Goal: Transaction & Acquisition: Purchase product/service

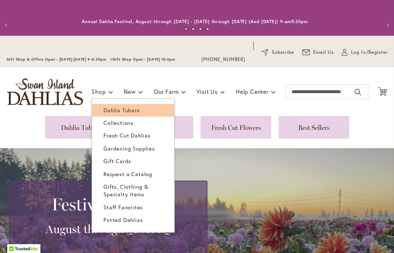
click at [107, 108] on span "Dahlia Tubers" at bounding box center [122, 109] width 36 height 7
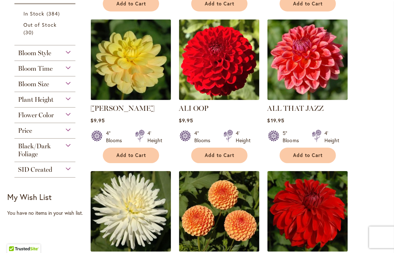
scroll to position [340, 0]
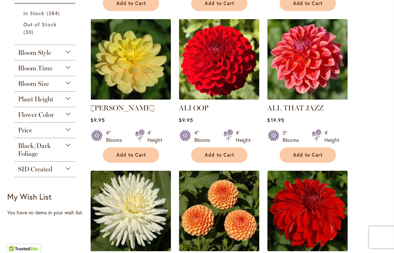
click at [66, 119] on div "Flower Color" at bounding box center [44, 113] width 61 height 12
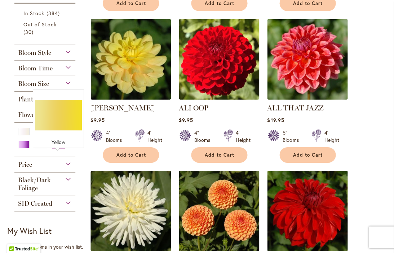
click at [58, 148] on div "Yellow" at bounding box center [59, 145] width 12 height 8
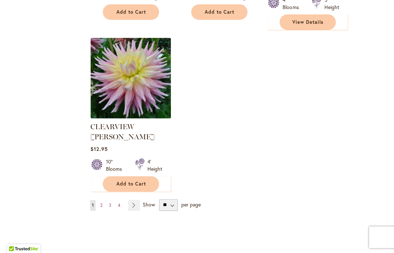
scroll to position [931, 0]
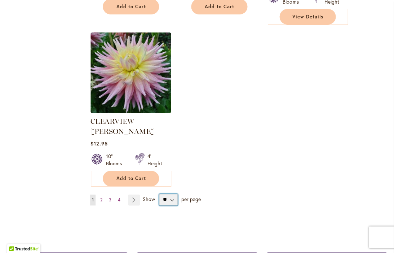
select select "**"
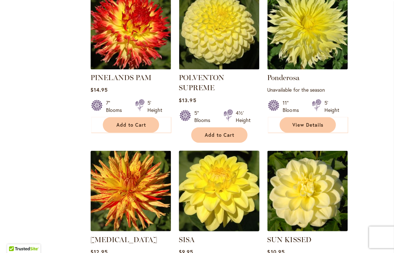
scroll to position [2535, 0]
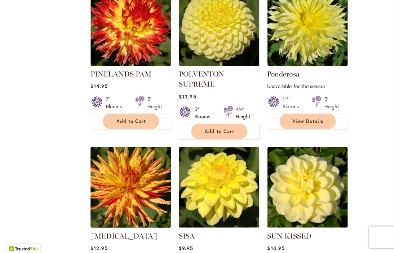
click at [137, 145] on img at bounding box center [130, 187] width 84 height 84
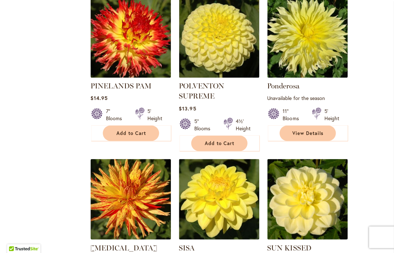
scroll to position [2524, 0]
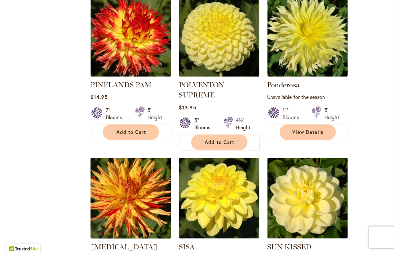
click at [128, 156] on img at bounding box center [130, 198] width 84 height 84
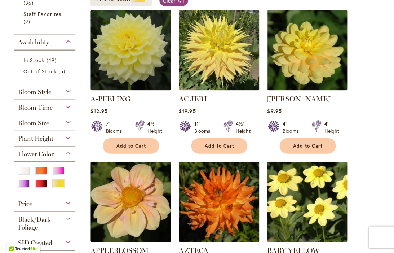
scroll to position [188, 0]
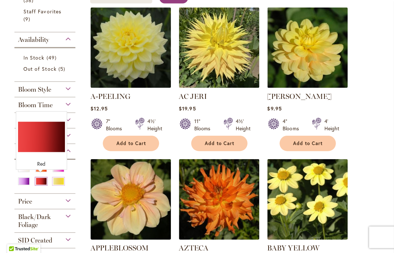
click at [38, 179] on div "Red" at bounding box center [41, 181] width 12 height 8
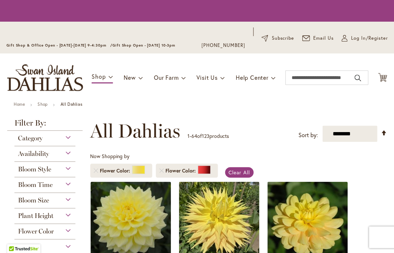
scroll to position [161, 0]
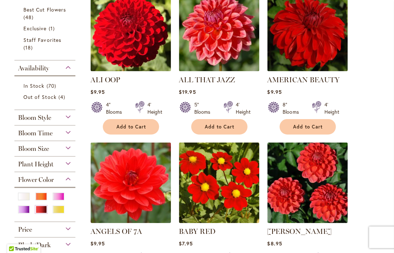
scroll to position [211, 0]
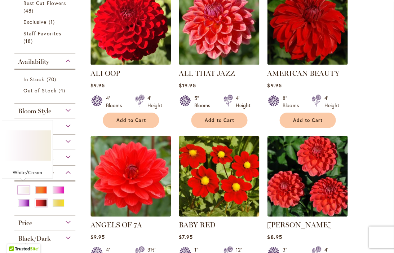
click at [20, 186] on div "White/Cream" at bounding box center [24, 190] width 12 height 8
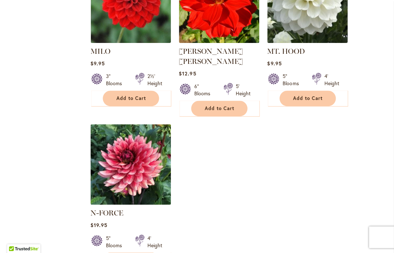
scroll to position [3350, 0]
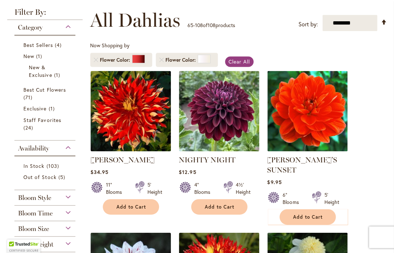
scroll to position [128, 0]
